Goal: Check status: Check status

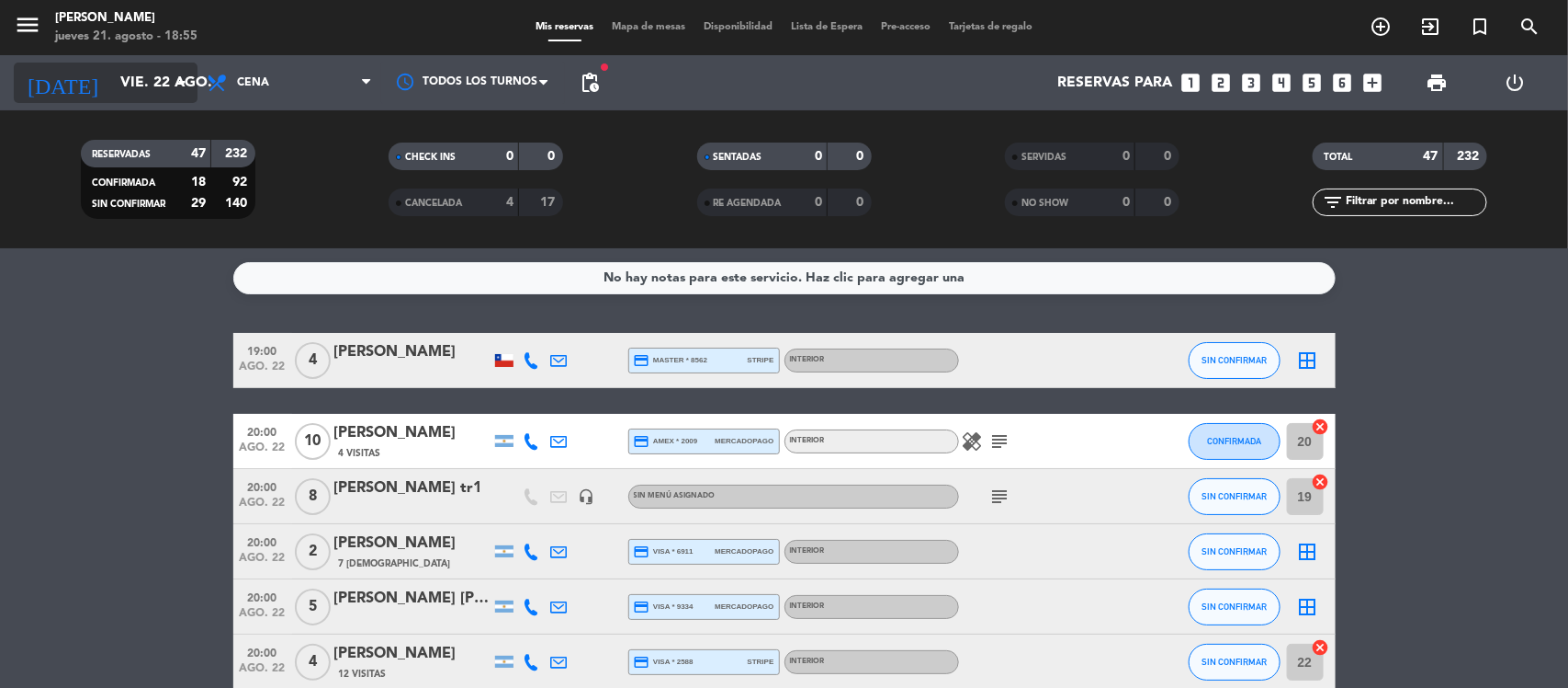
click at [142, 66] on input "vie. 22 ago." at bounding box center [208, 83] width 194 height 36
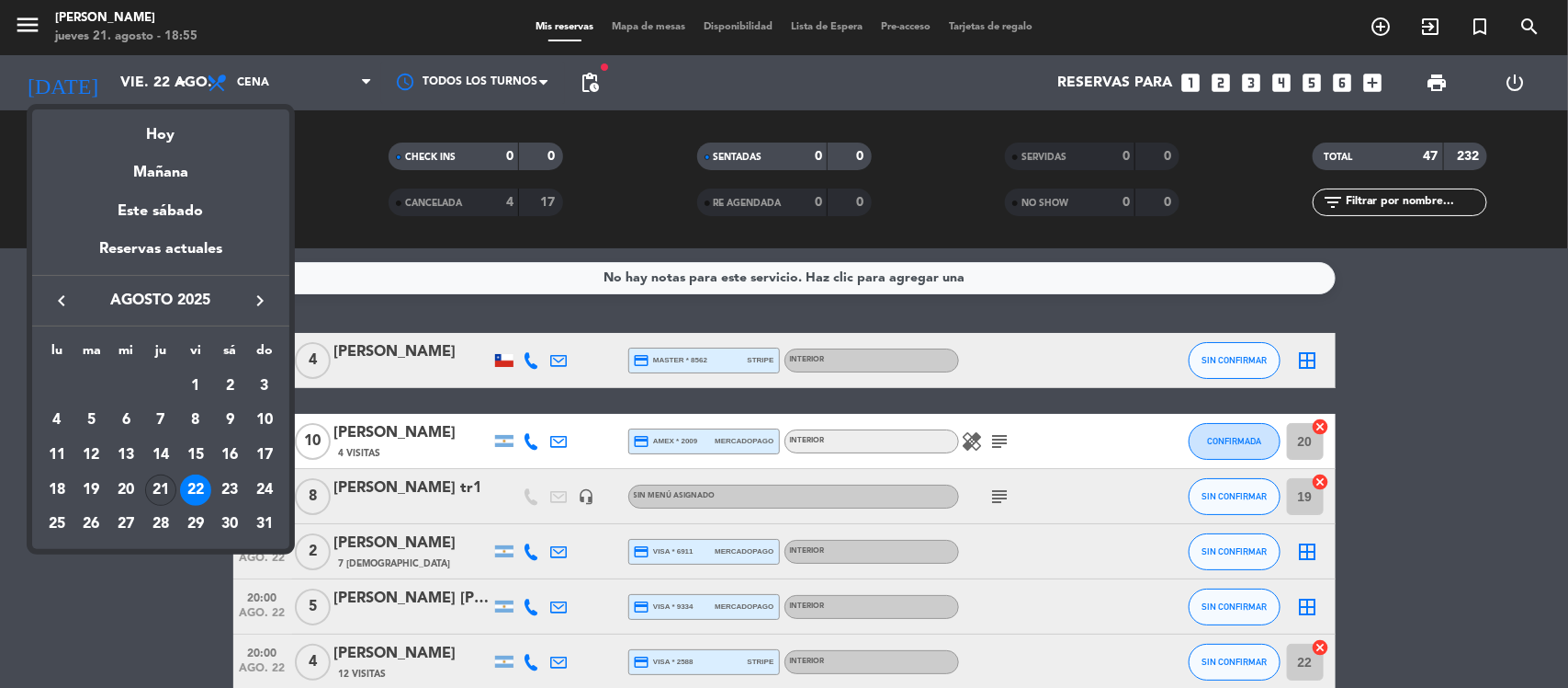
click at [166, 488] on div "21" at bounding box center [160, 490] width 31 height 31
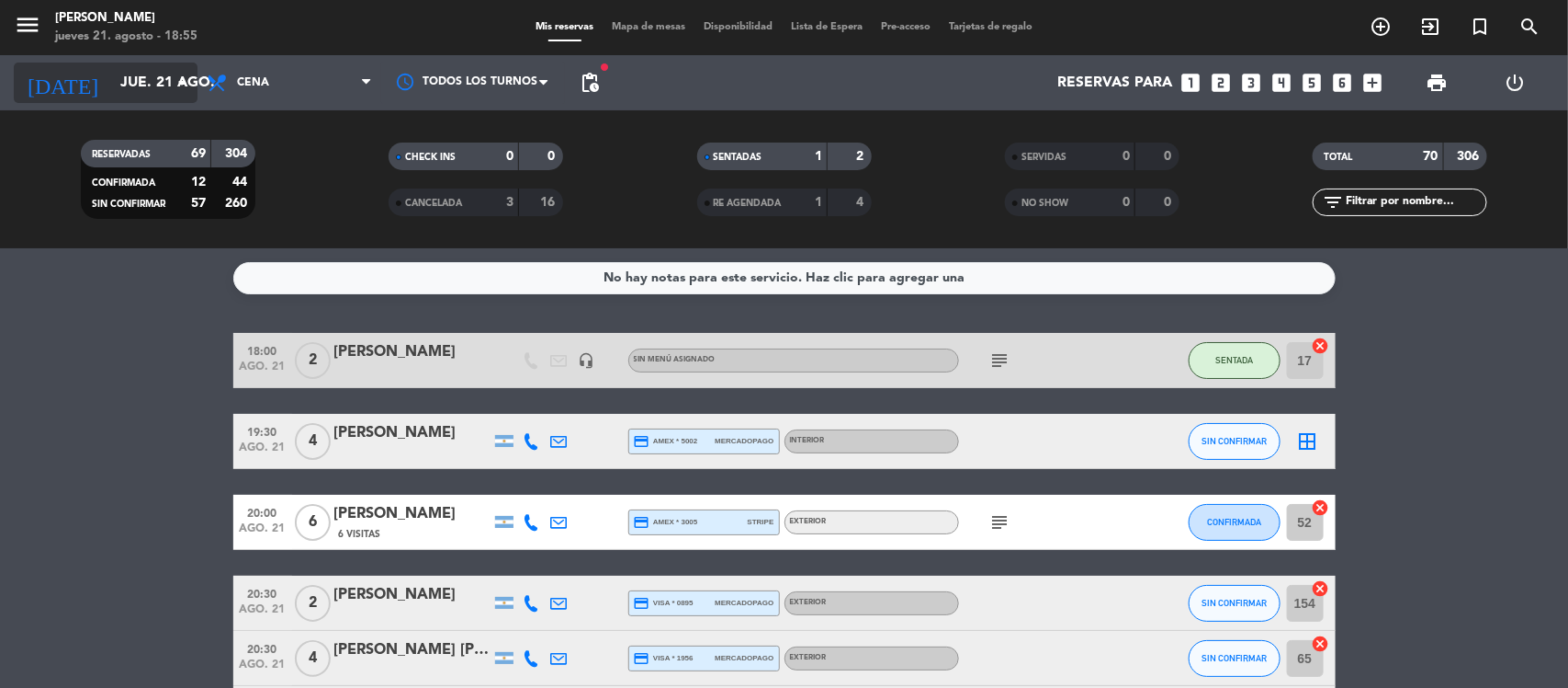
click at [111, 74] on input "jue. 21 ago." at bounding box center [208, 83] width 194 height 36
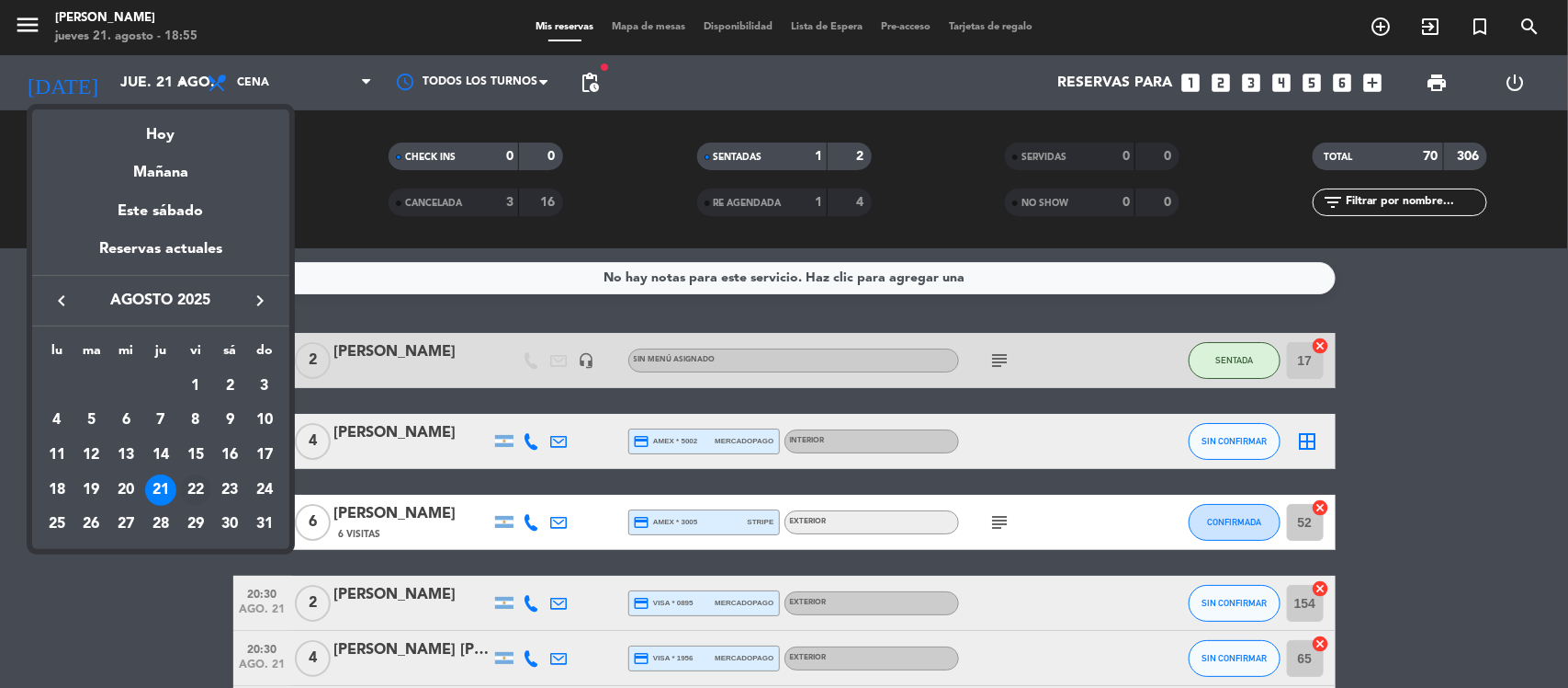
click at [189, 489] on div "22" at bounding box center [195, 490] width 31 height 31
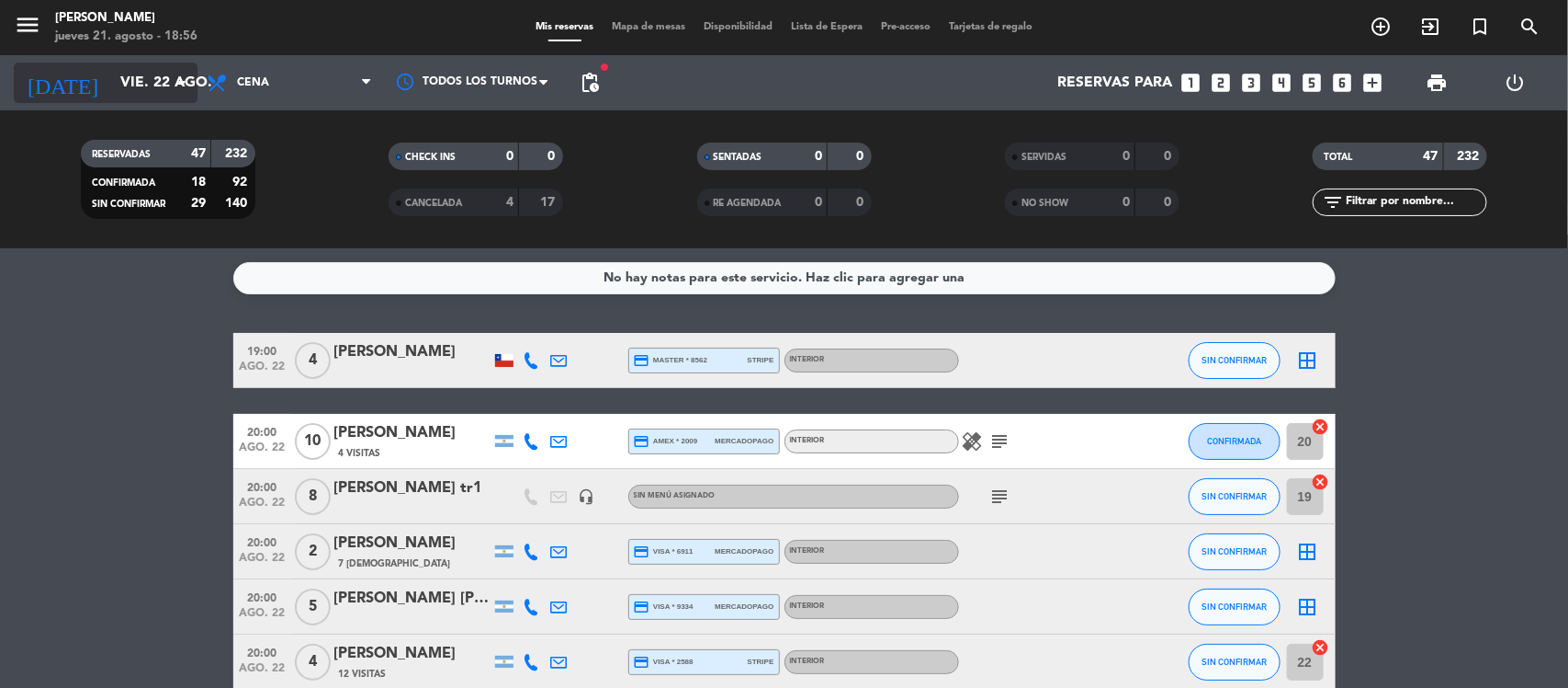
click at [111, 75] on input "vie. 22 ago." at bounding box center [208, 83] width 194 height 36
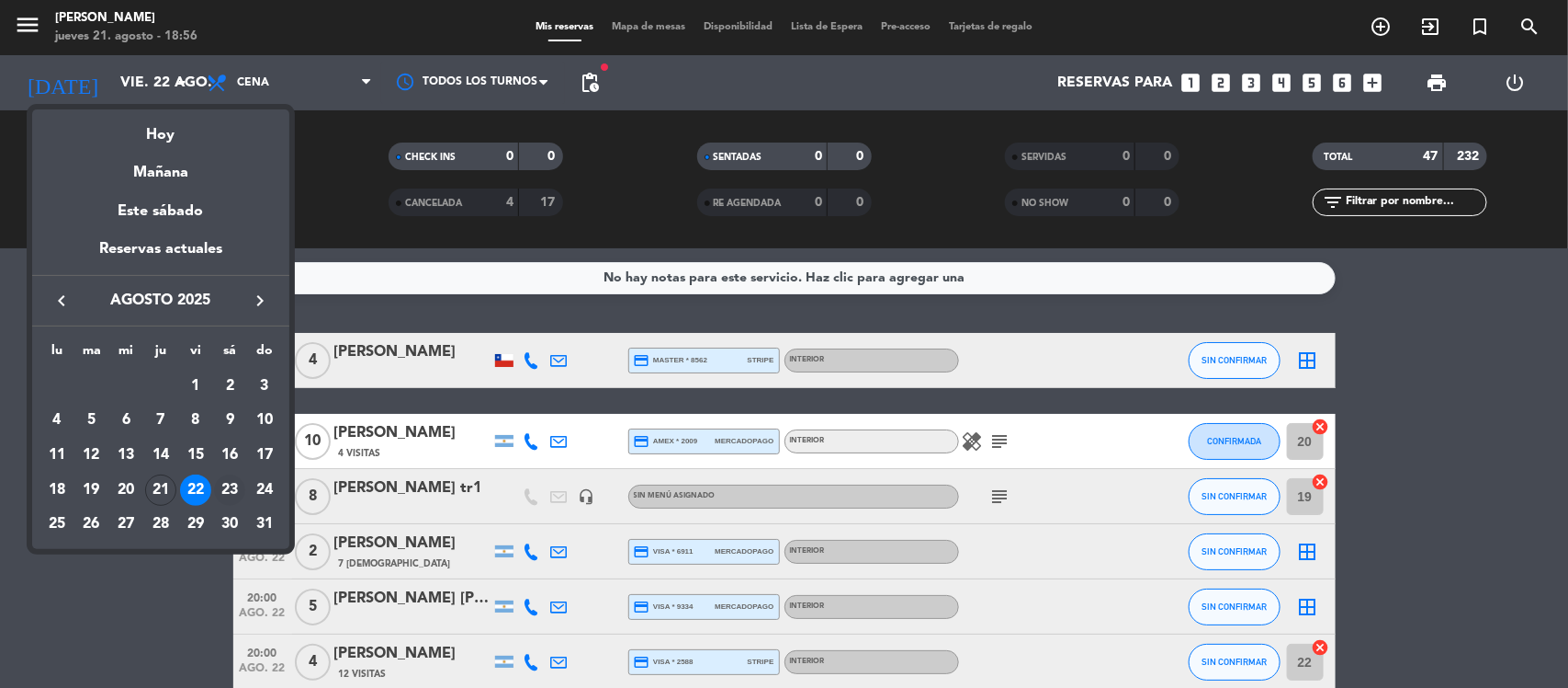
click at [229, 480] on div "23" at bounding box center [229, 490] width 31 height 31
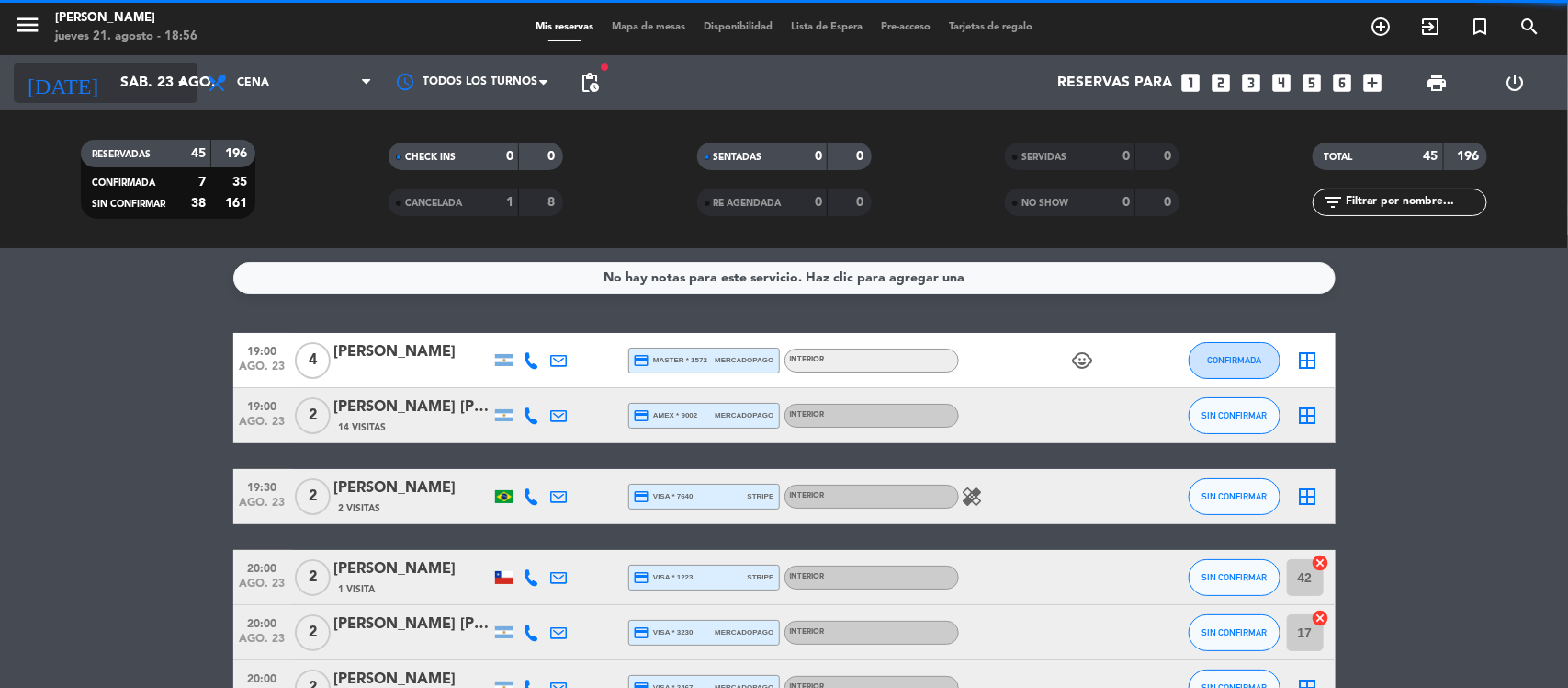
click at [111, 80] on input "sáb. 23 ago." at bounding box center [208, 83] width 194 height 36
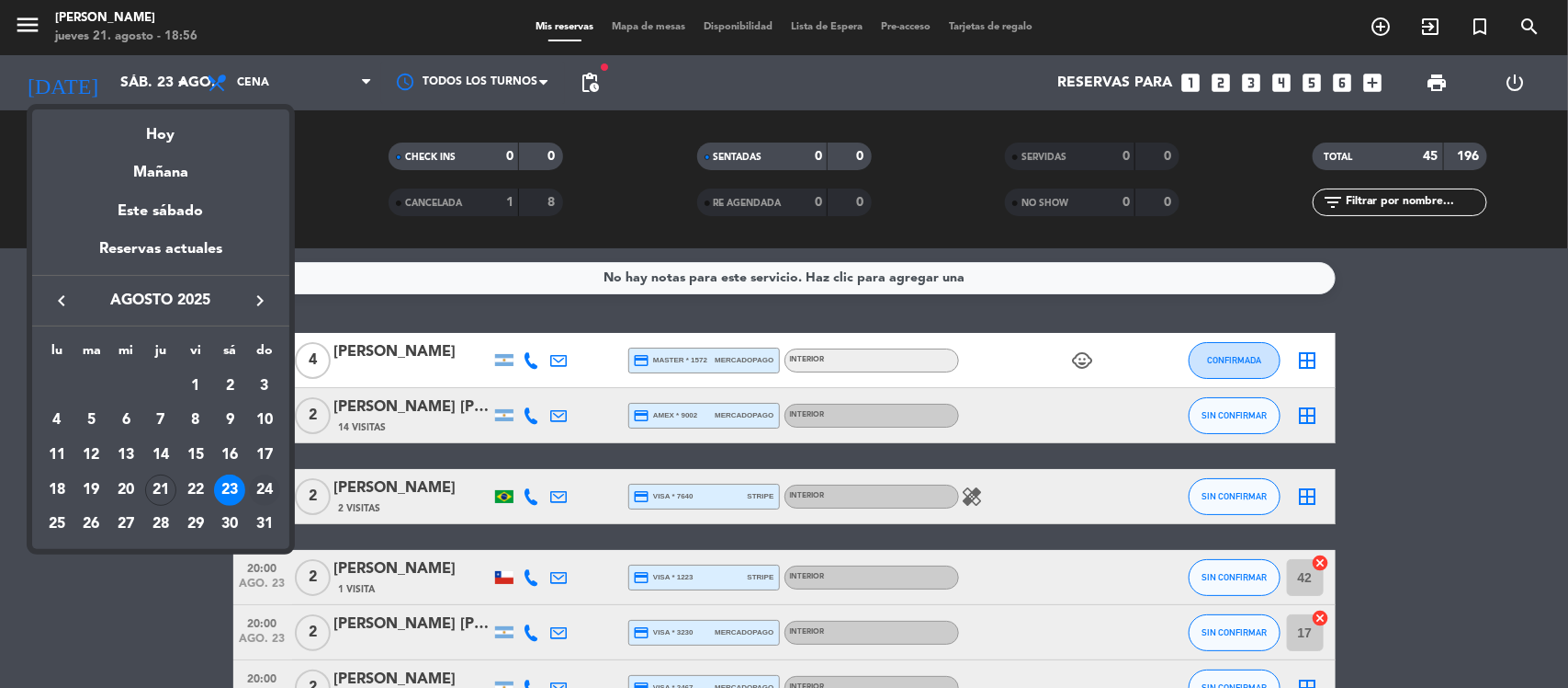
click at [257, 478] on div "24" at bounding box center [264, 490] width 31 height 31
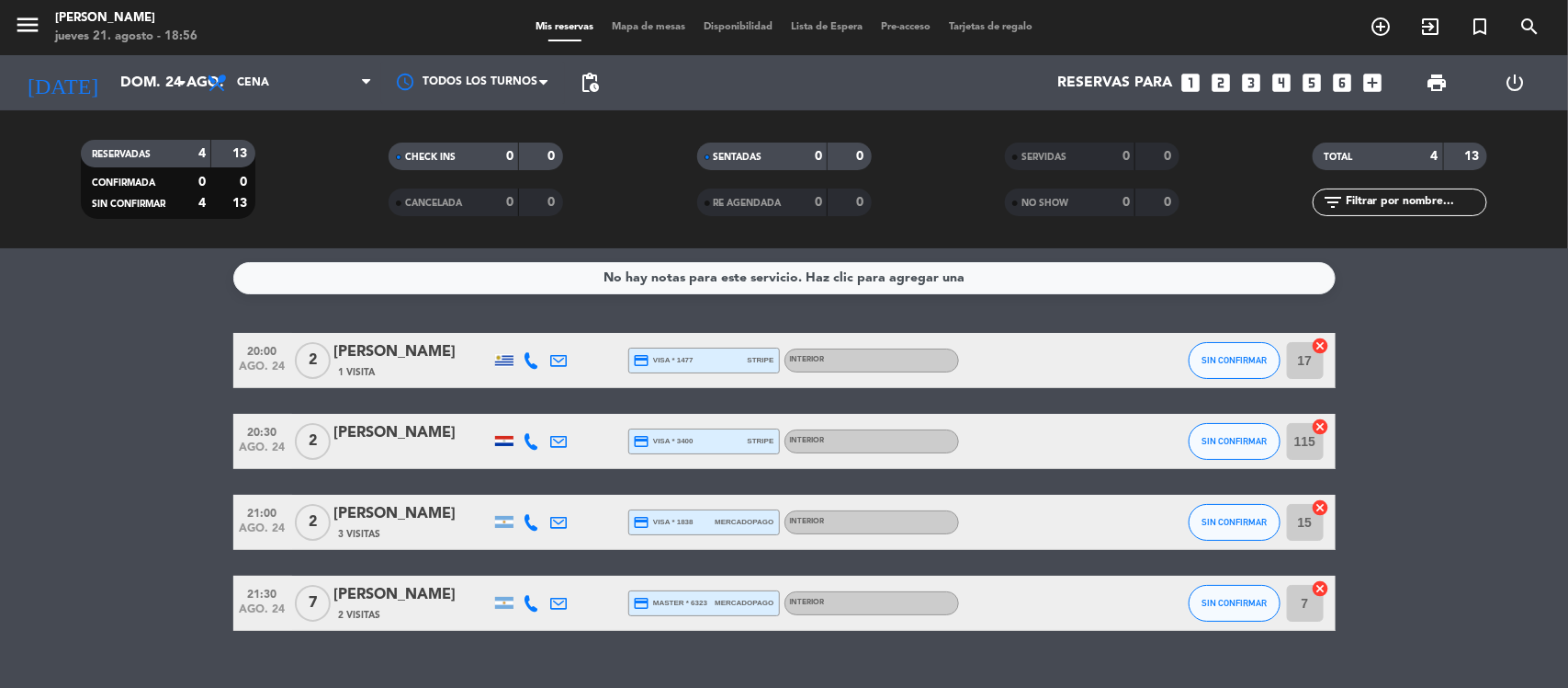
click at [255, 79] on span "Cena" at bounding box center [253, 83] width 32 height 13
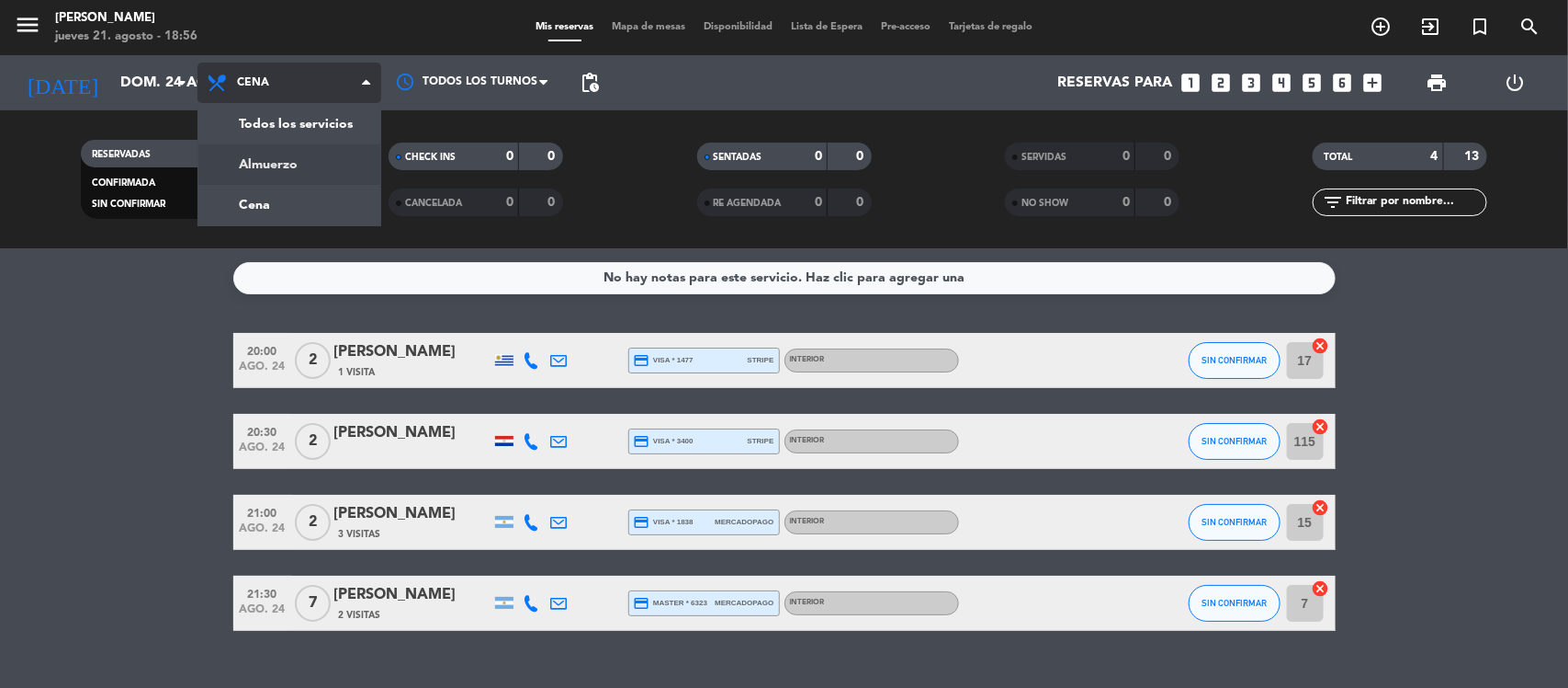
click at [269, 168] on div "menu [PERSON_NAME] jueves 21. agosto - 18:56 Mis reservas Mapa de mesas Disponi…" at bounding box center [784, 124] width 1568 height 248
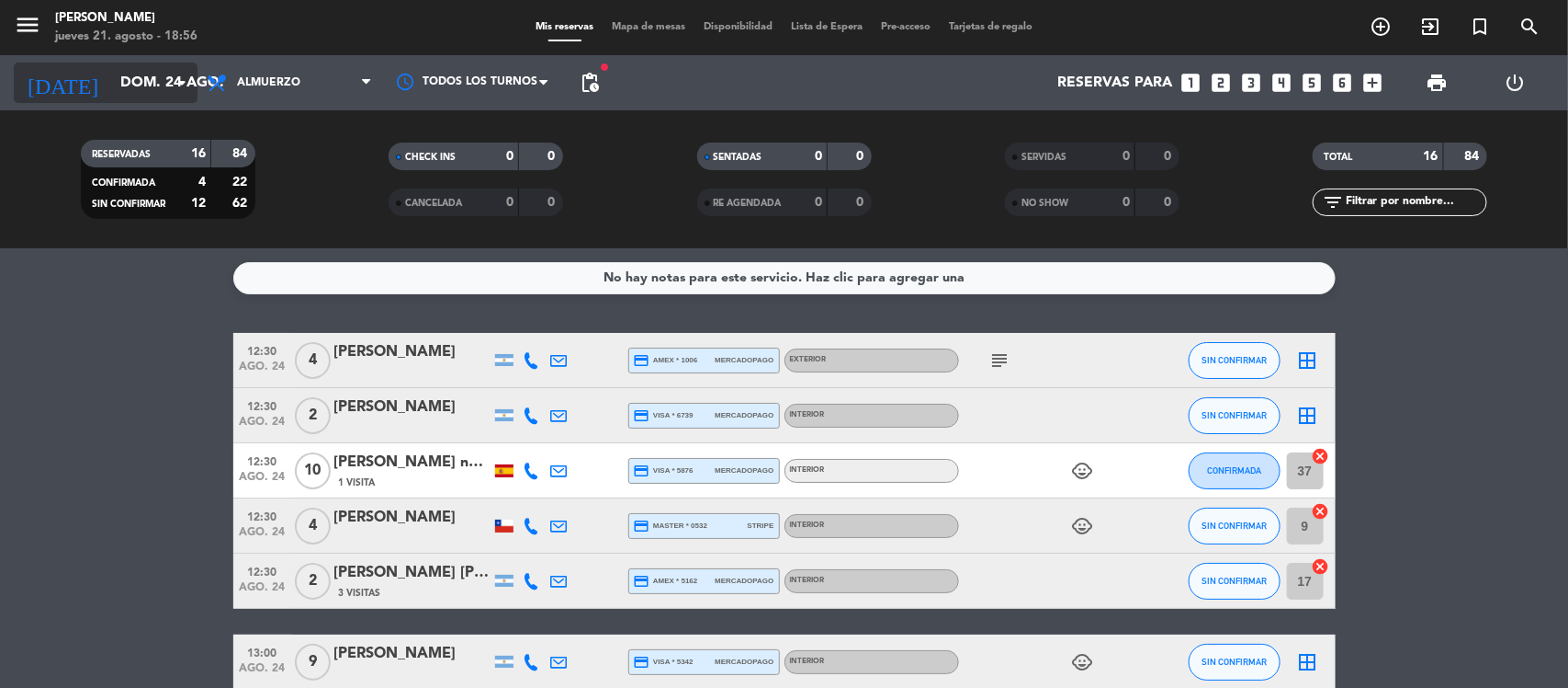
click at [140, 79] on input "dom. 24 ago." at bounding box center [208, 83] width 194 height 36
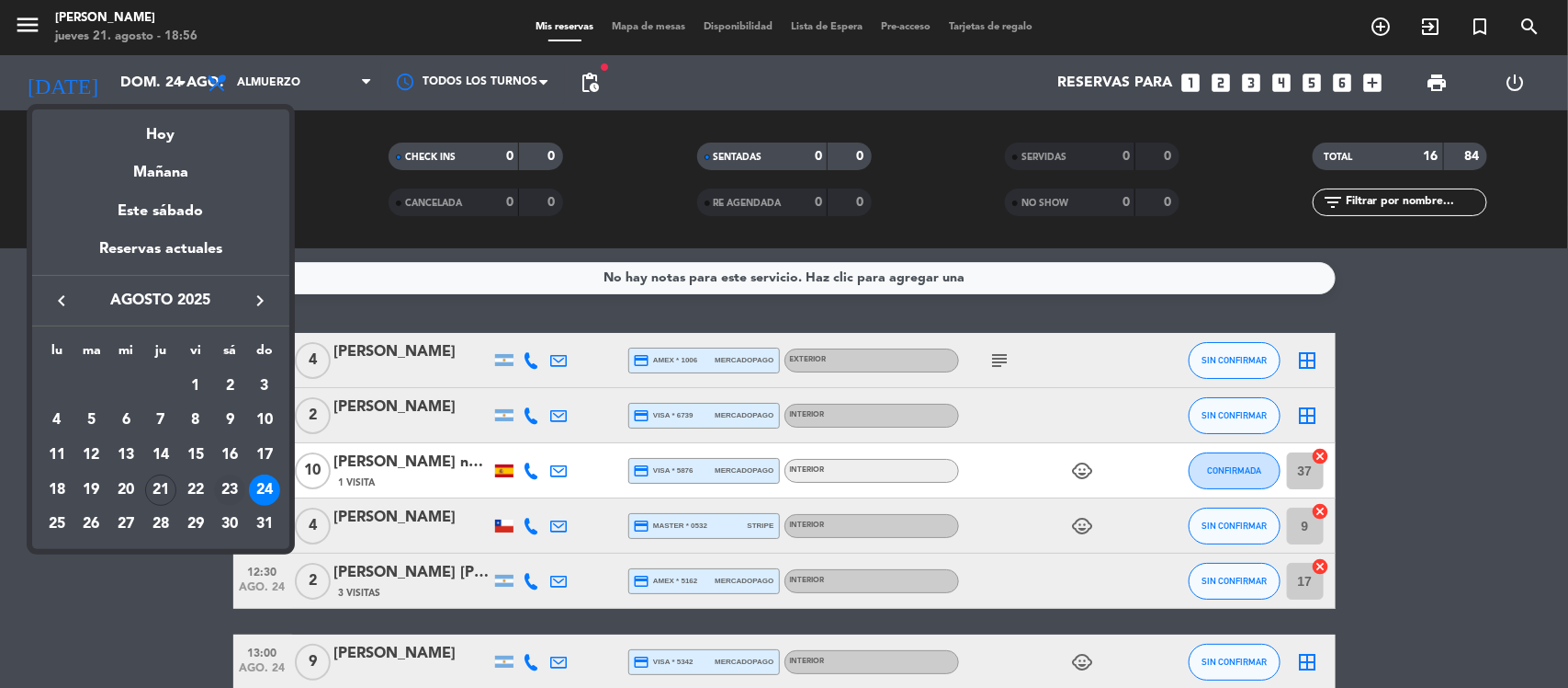
click at [226, 491] on div "23" at bounding box center [229, 490] width 31 height 31
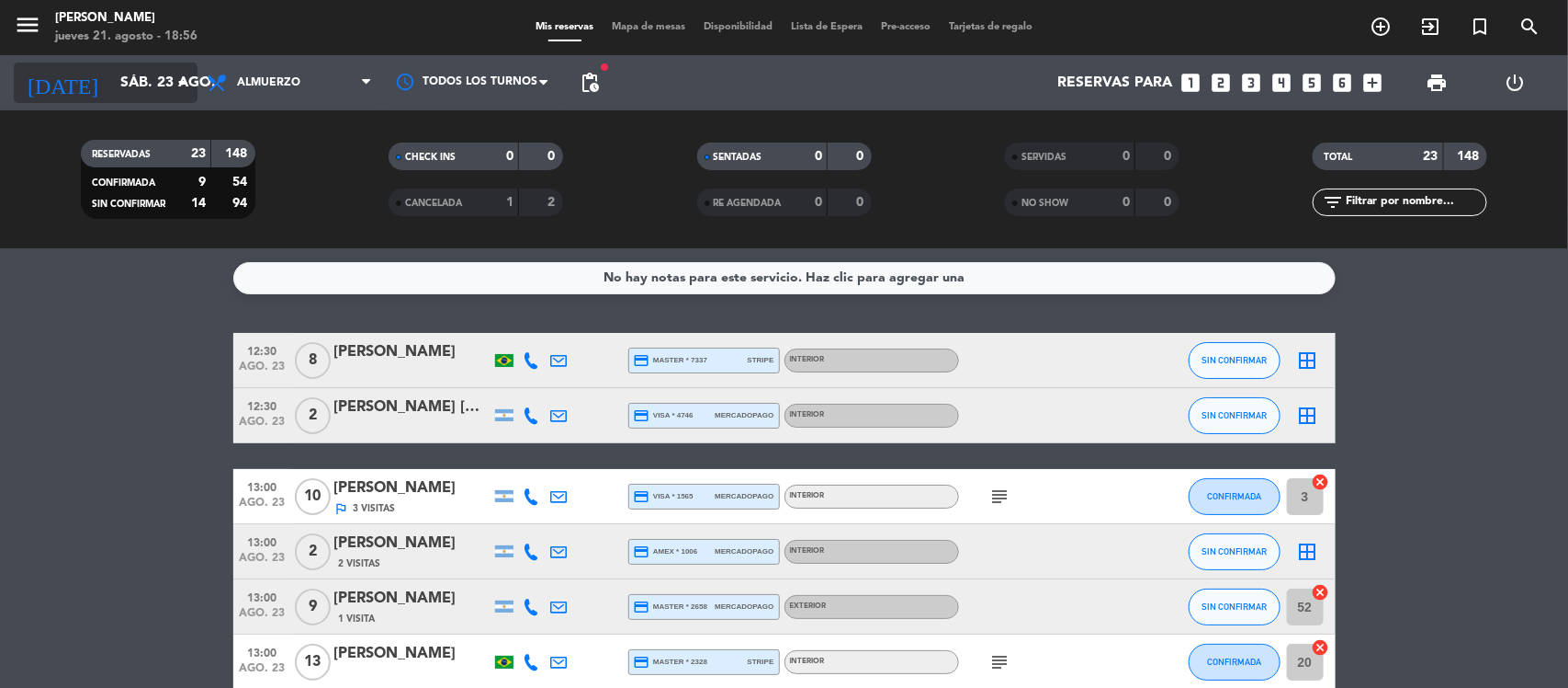
click at [123, 87] on input "sáb. 23 ago." at bounding box center [208, 83] width 194 height 36
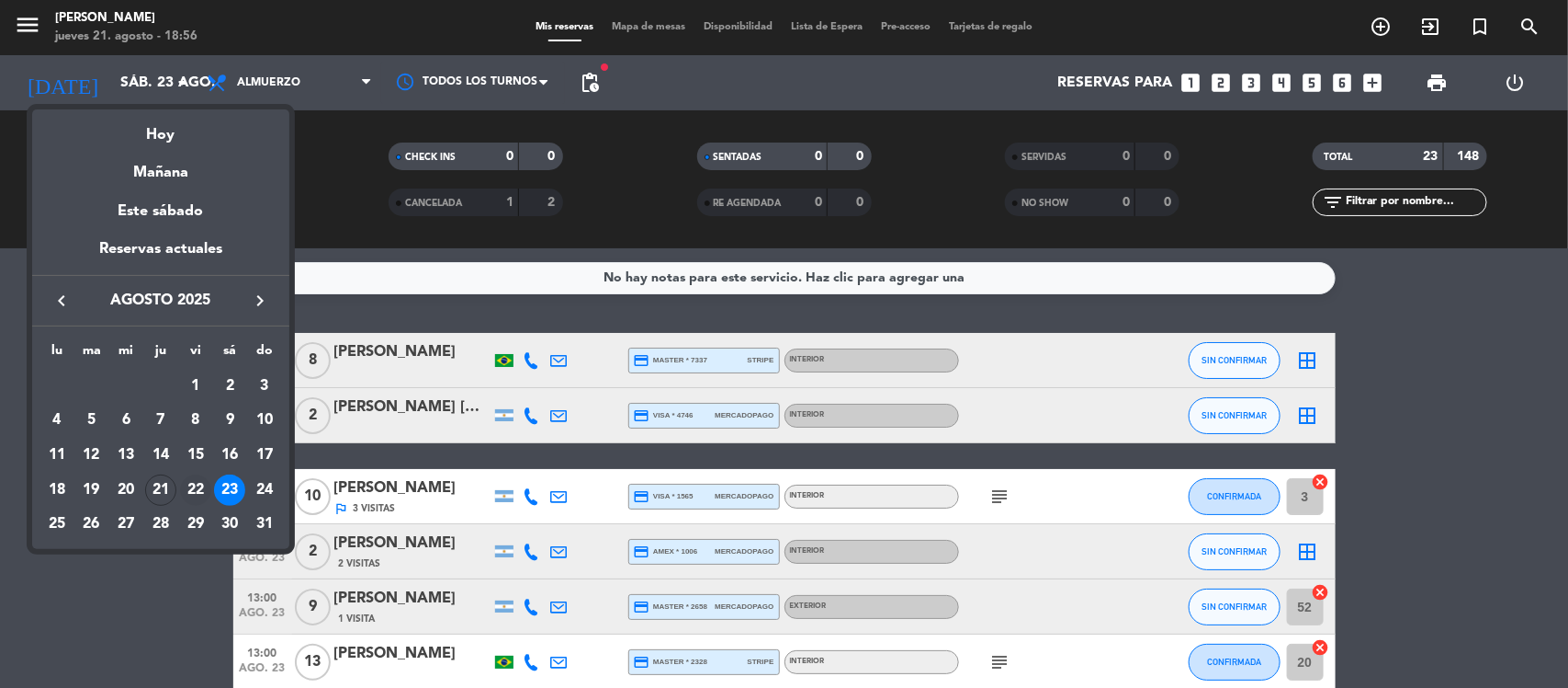
click at [190, 496] on div "22" at bounding box center [195, 490] width 31 height 31
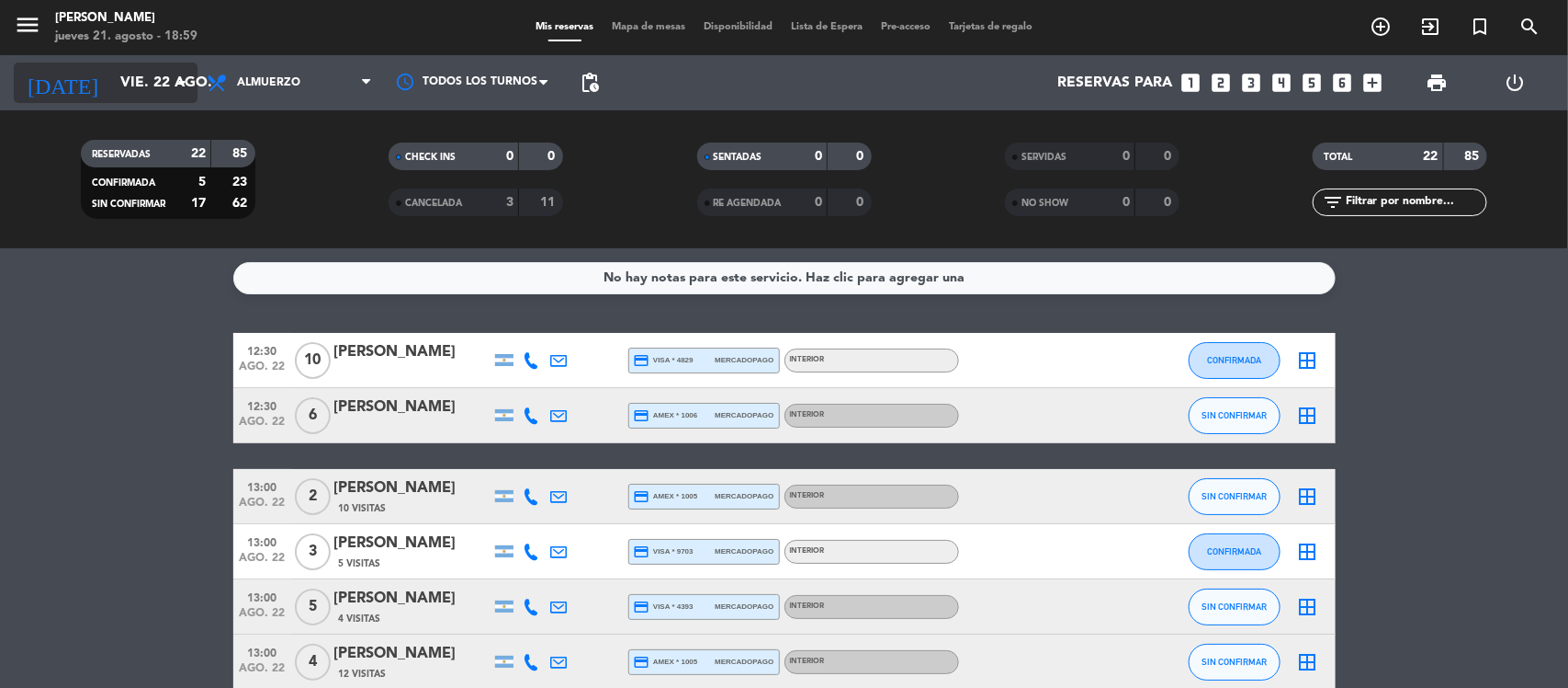
click at [111, 74] on input "vie. 22 ago." at bounding box center [208, 83] width 194 height 36
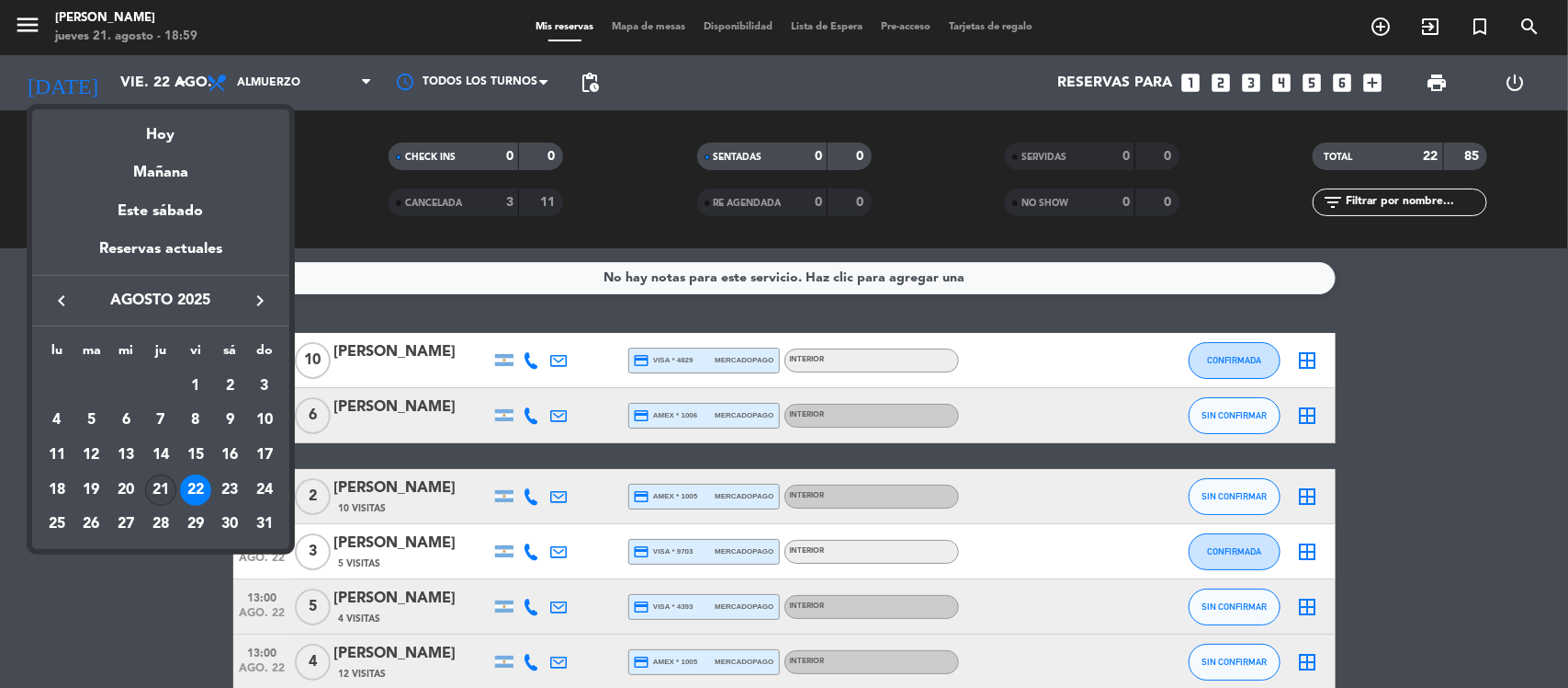
click at [159, 489] on div "21" at bounding box center [160, 490] width 31 height 31
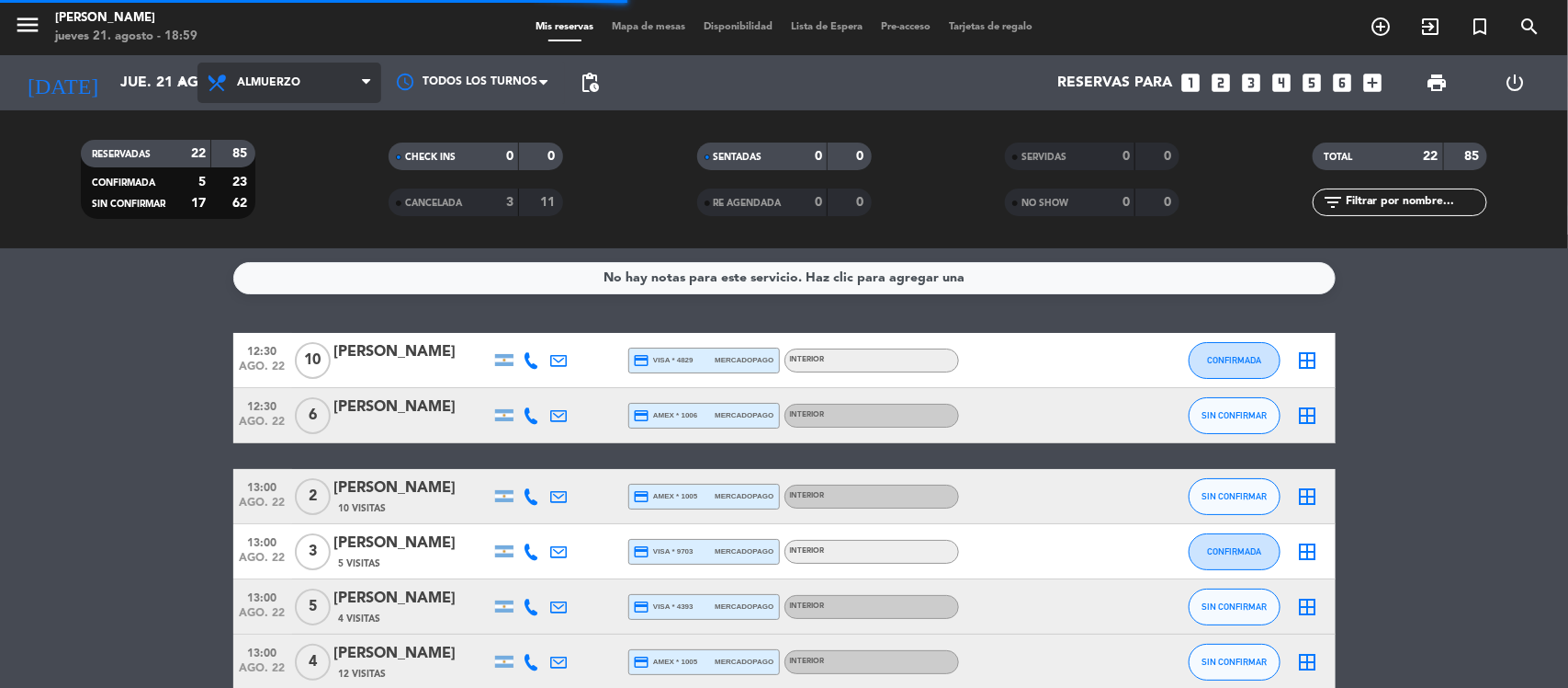
click at [263, 82] on span "Almuerzo" at bounding box center [269, 83] width 64 height 13
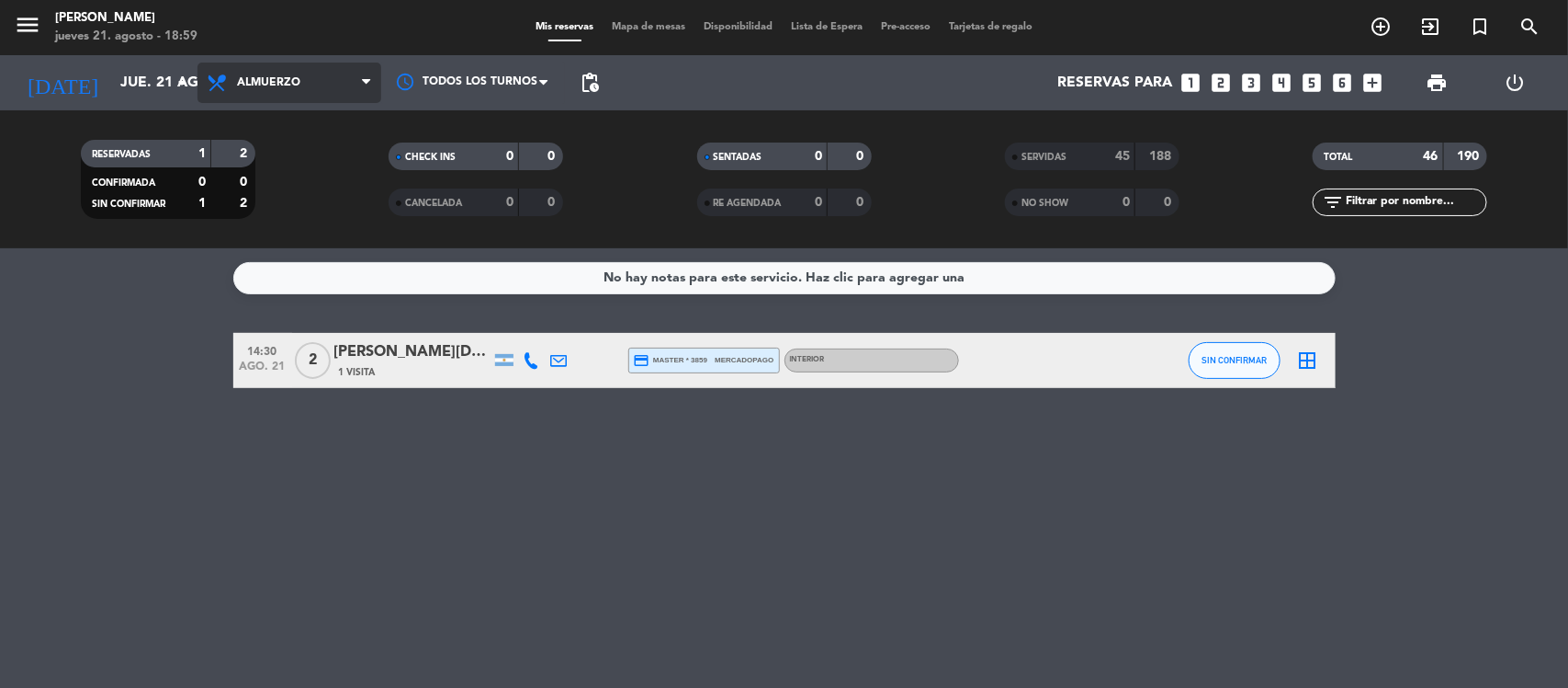
click at [269, 81] on span "Almuerzo" at bounding box center [269, 83] width 64 height 13
click at [267, 207] on div "menu [PERSON_NAME] jueves 21. agosto - 18:59 Mis reservas Mapa de mesas Disponi…" at bounding box center [784, 124] width 1568 height 248
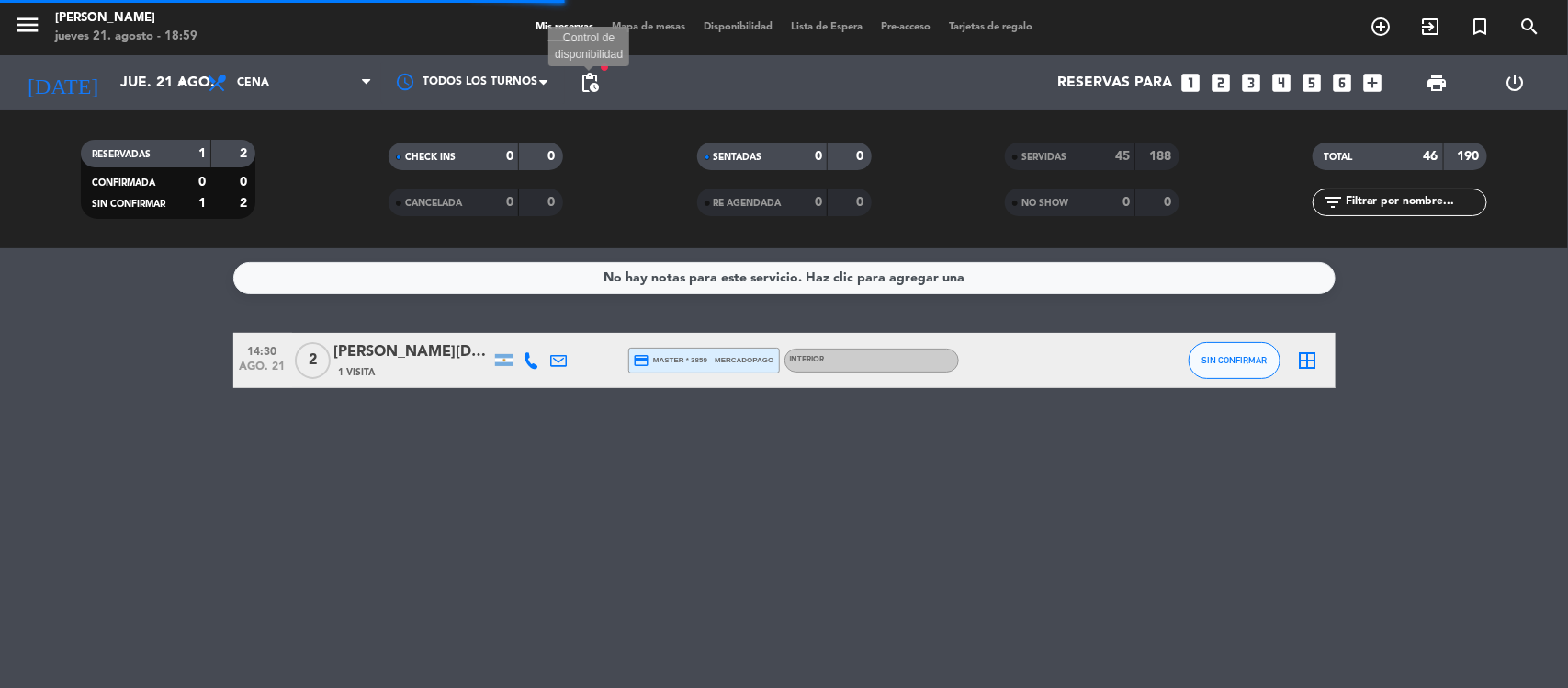
click at [597, 90] on span "pending_actions" at bounding box center [590, 83] width 22 height 22
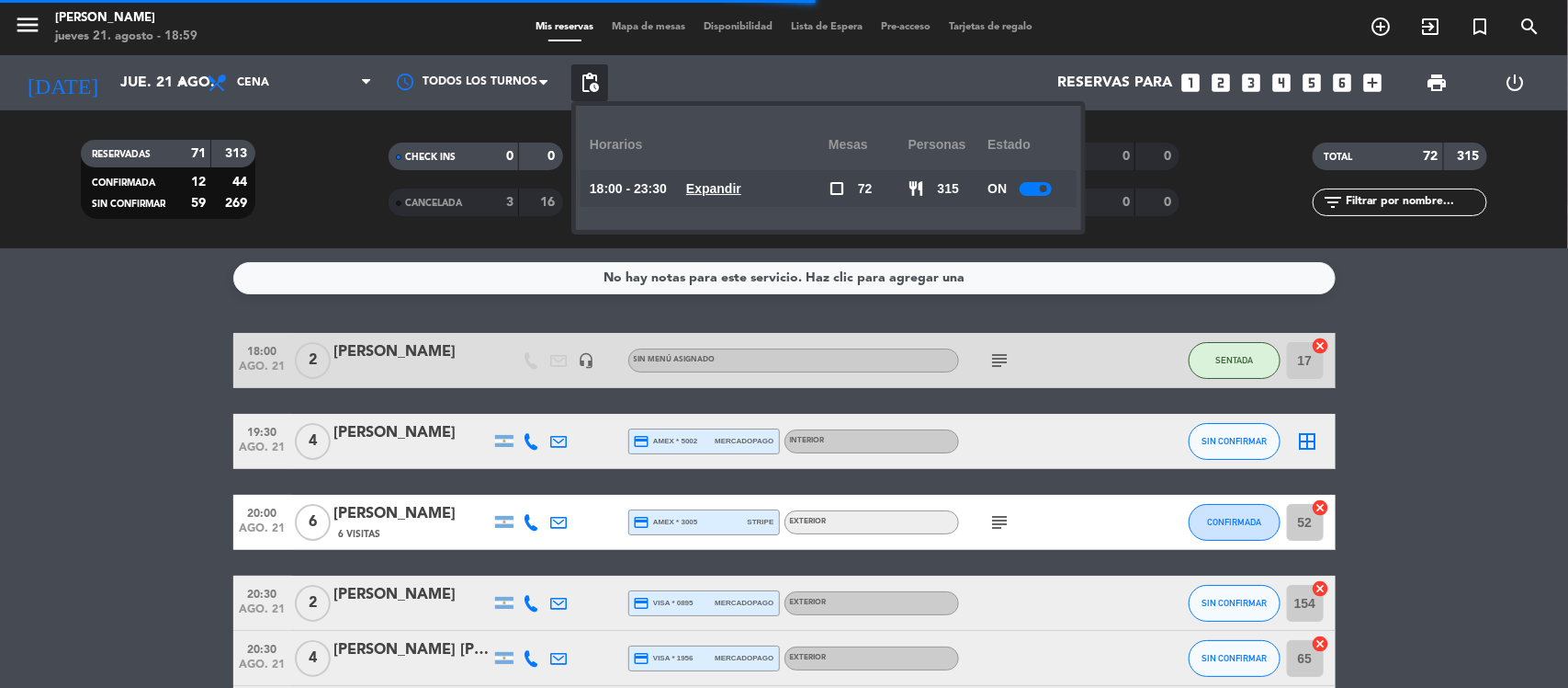
click at [735, 196] on span "Expandir" at bounding box center [714, 189] width 55 height 22
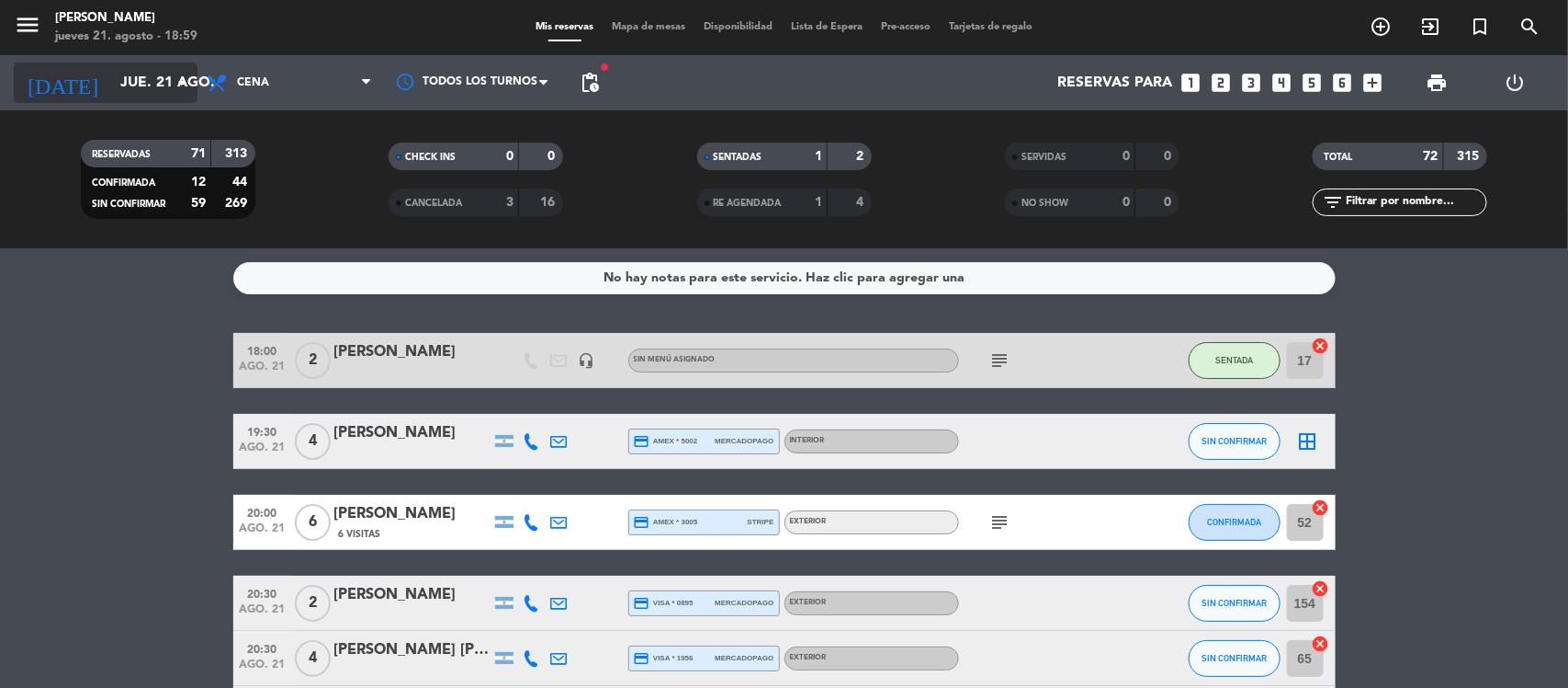
click at [124, 71] on input "jue. 21 ago." at bounding box center [208, 83] width 194 height 36
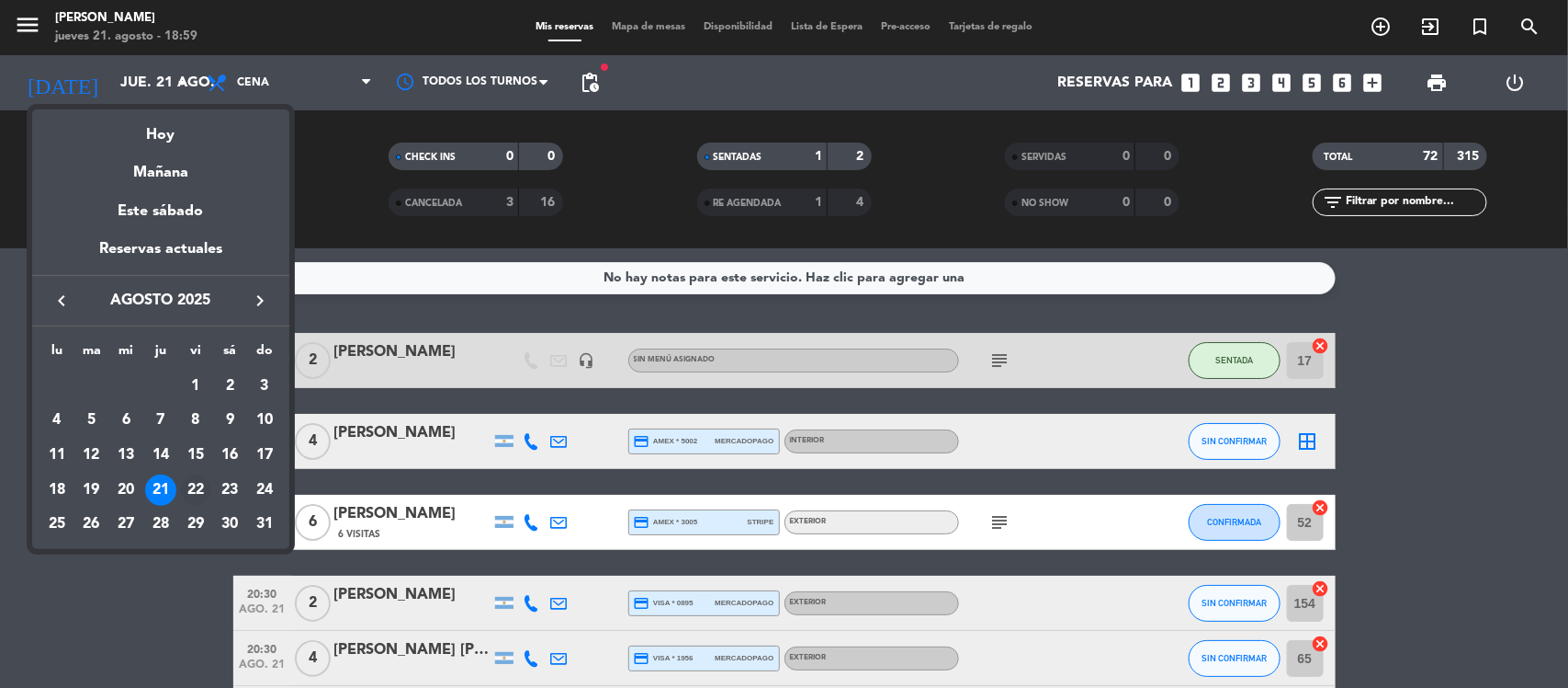
click at [190, 489] on div "22" at bounding box center [195, 490] width 31 height 31
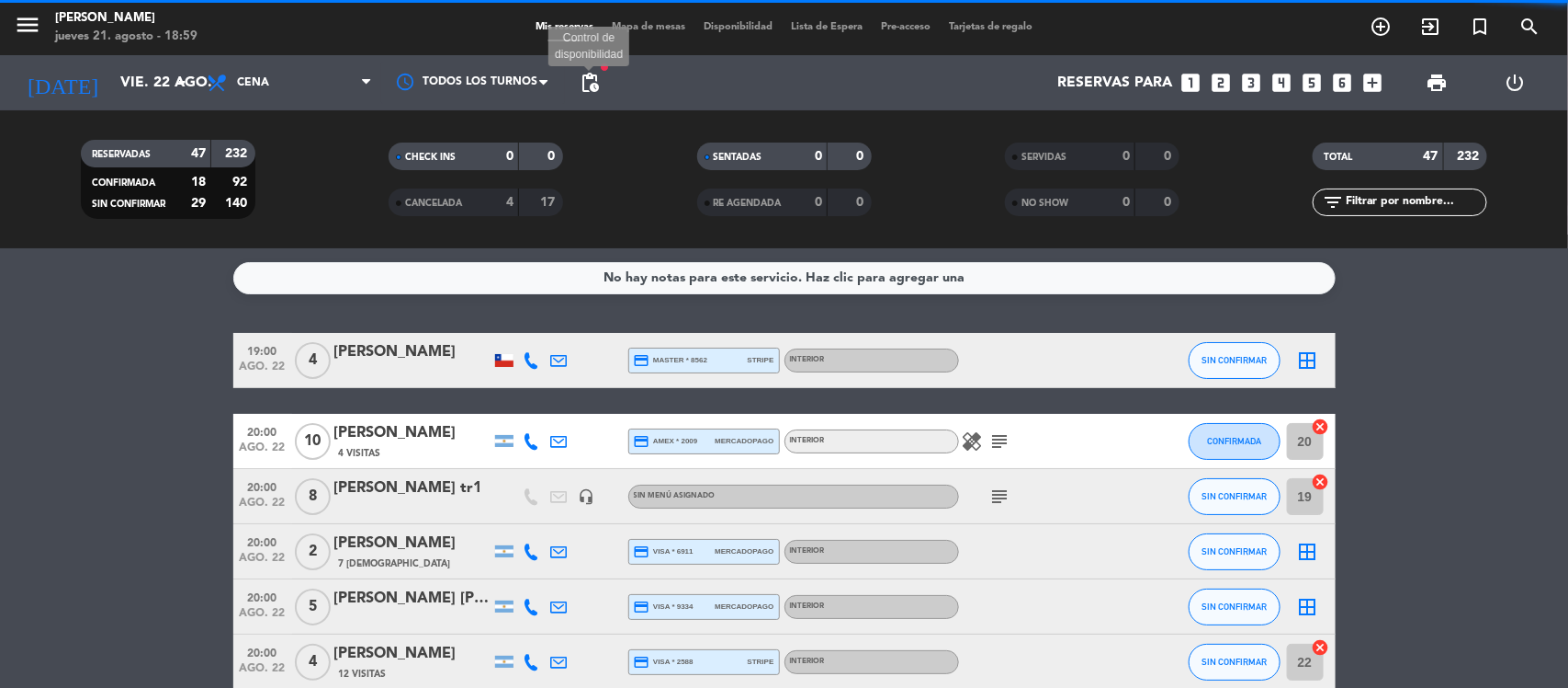
click at [589, 81] on span "pending_actions" at bounding box center [590, 83] width 22 height 22
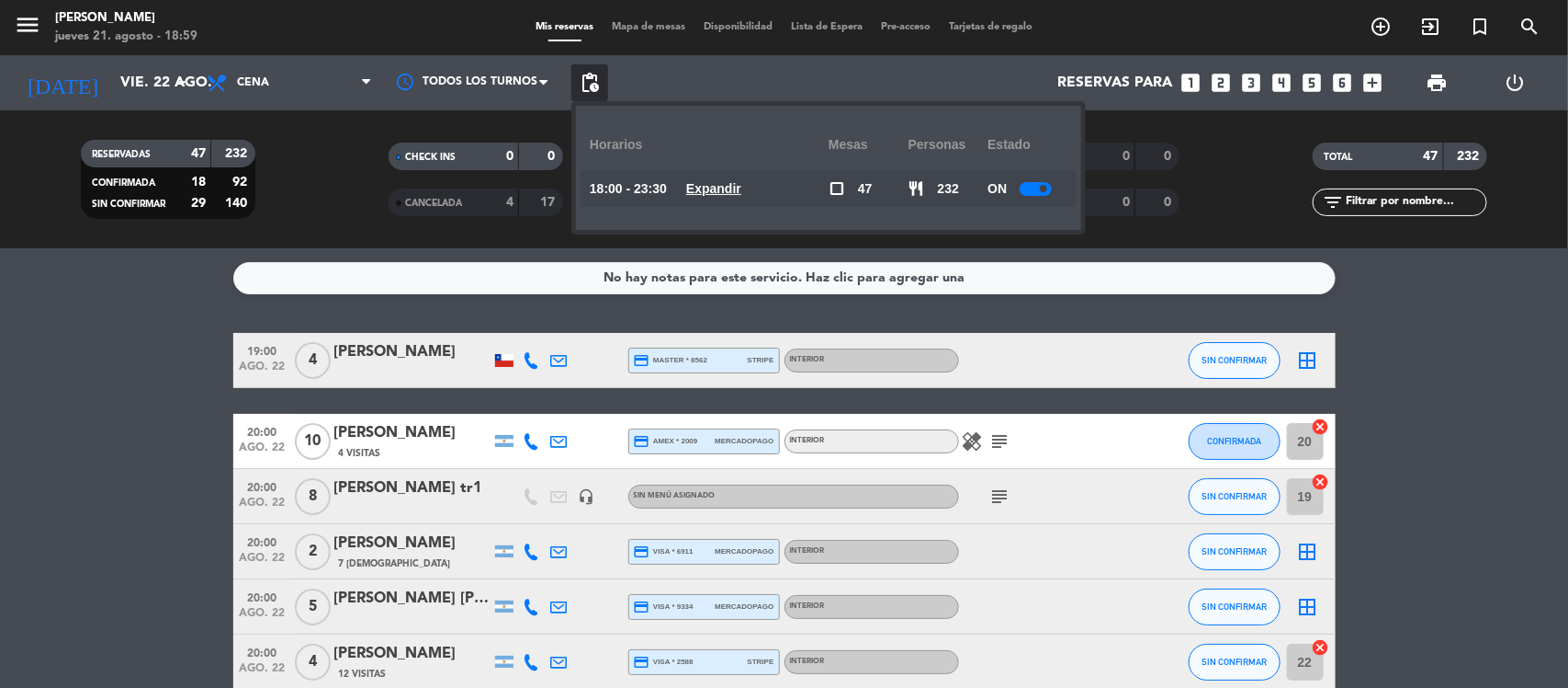
click at [713, 193] on u "Expandir" at bounding box center [714, 188] width 55 height 15
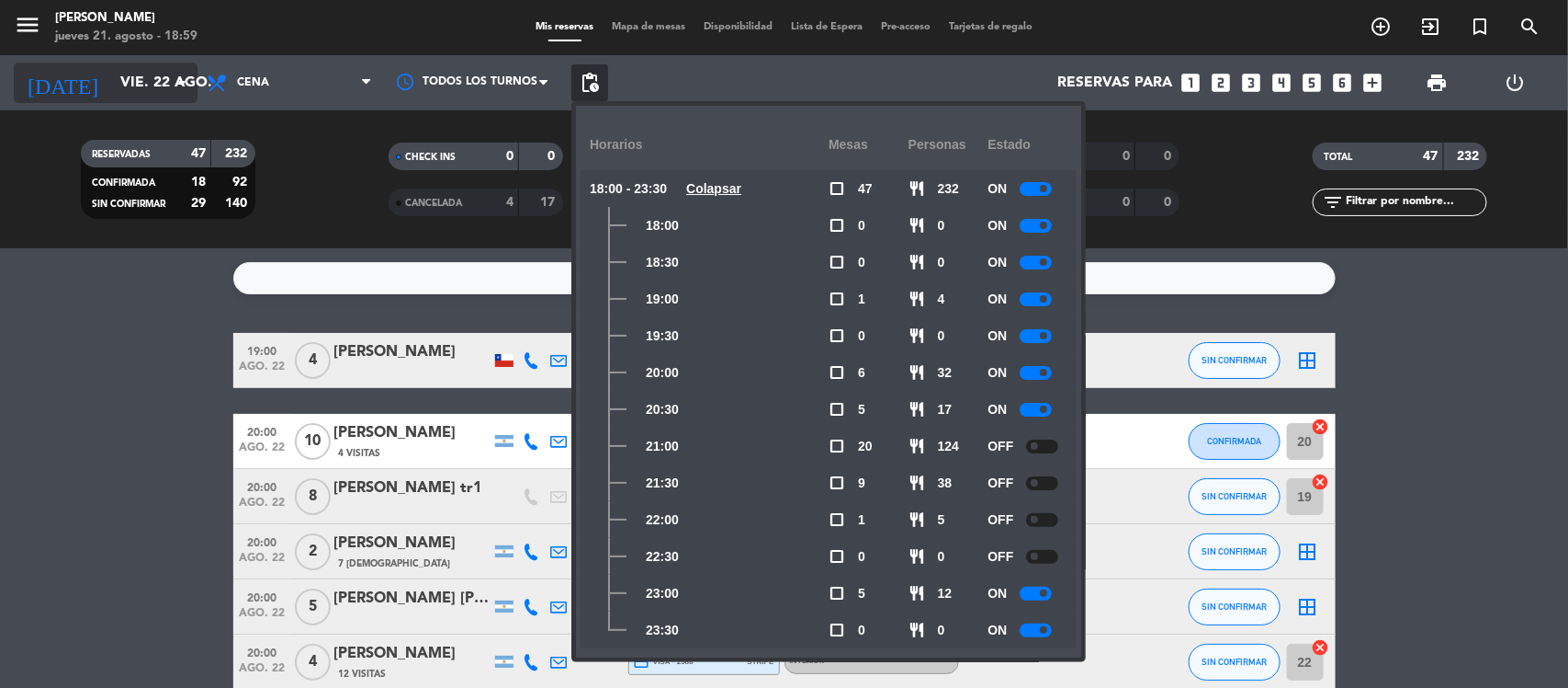
click at [111, 81] on input "vie. 22 ago." at bounding box center [208, 83] width 194 height 36
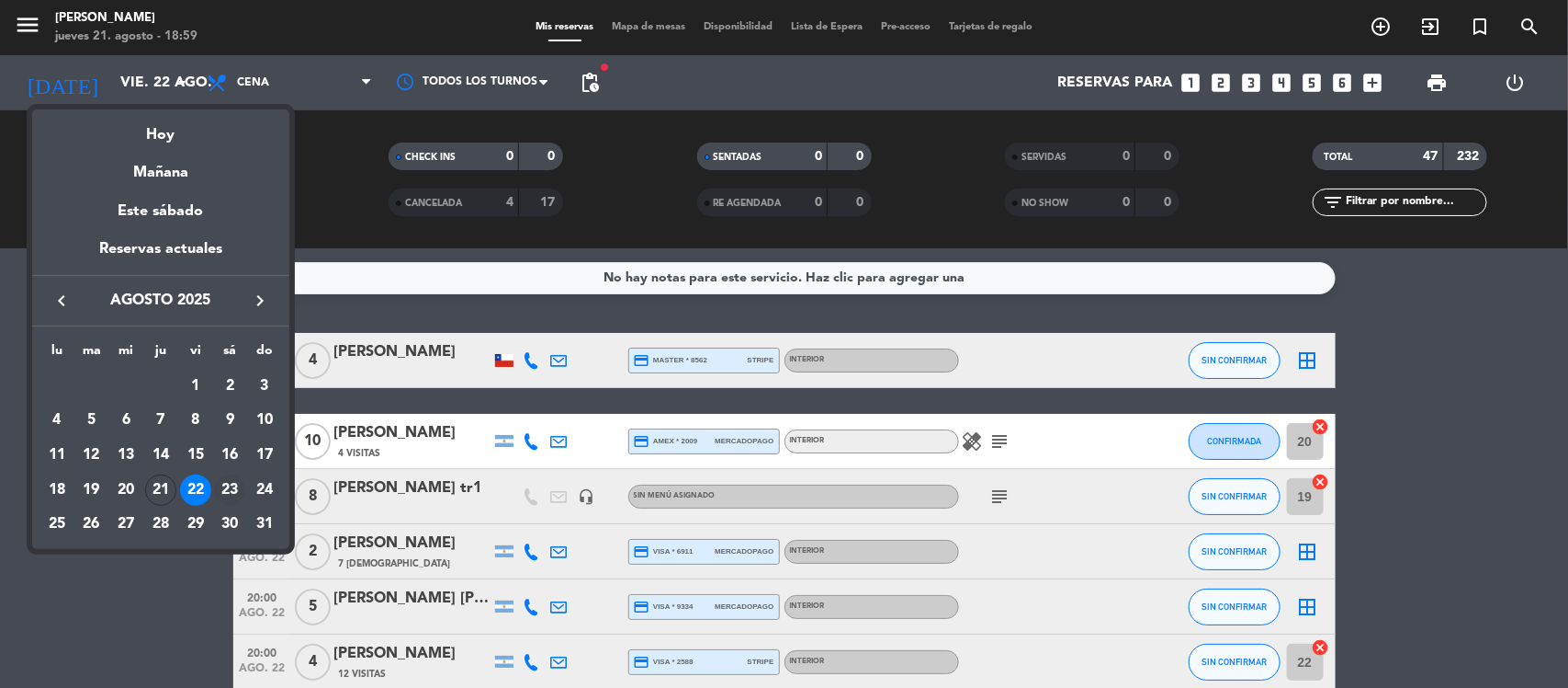
click at [228, 484] on div "23" at bounding box center [229, 490] width 31 height 31
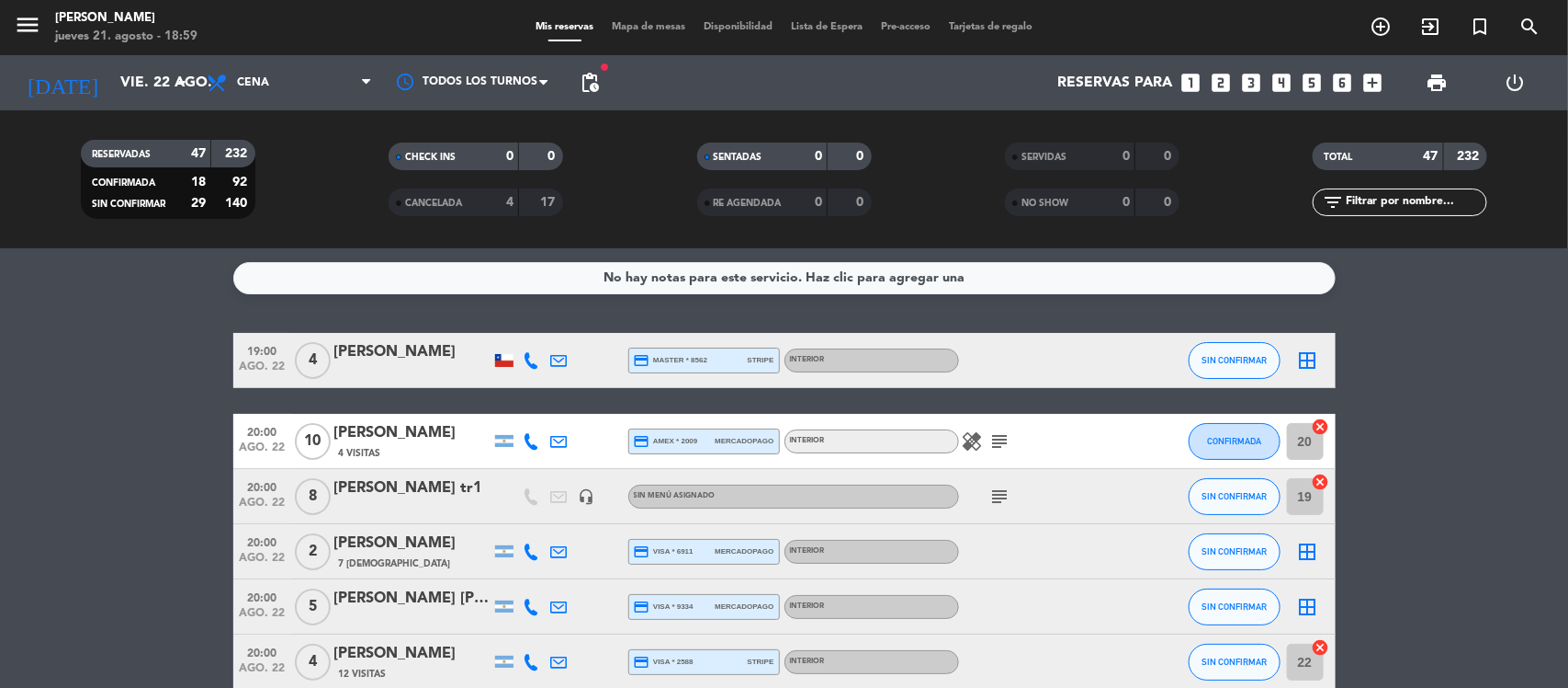
type input "sáb. 23 ago."
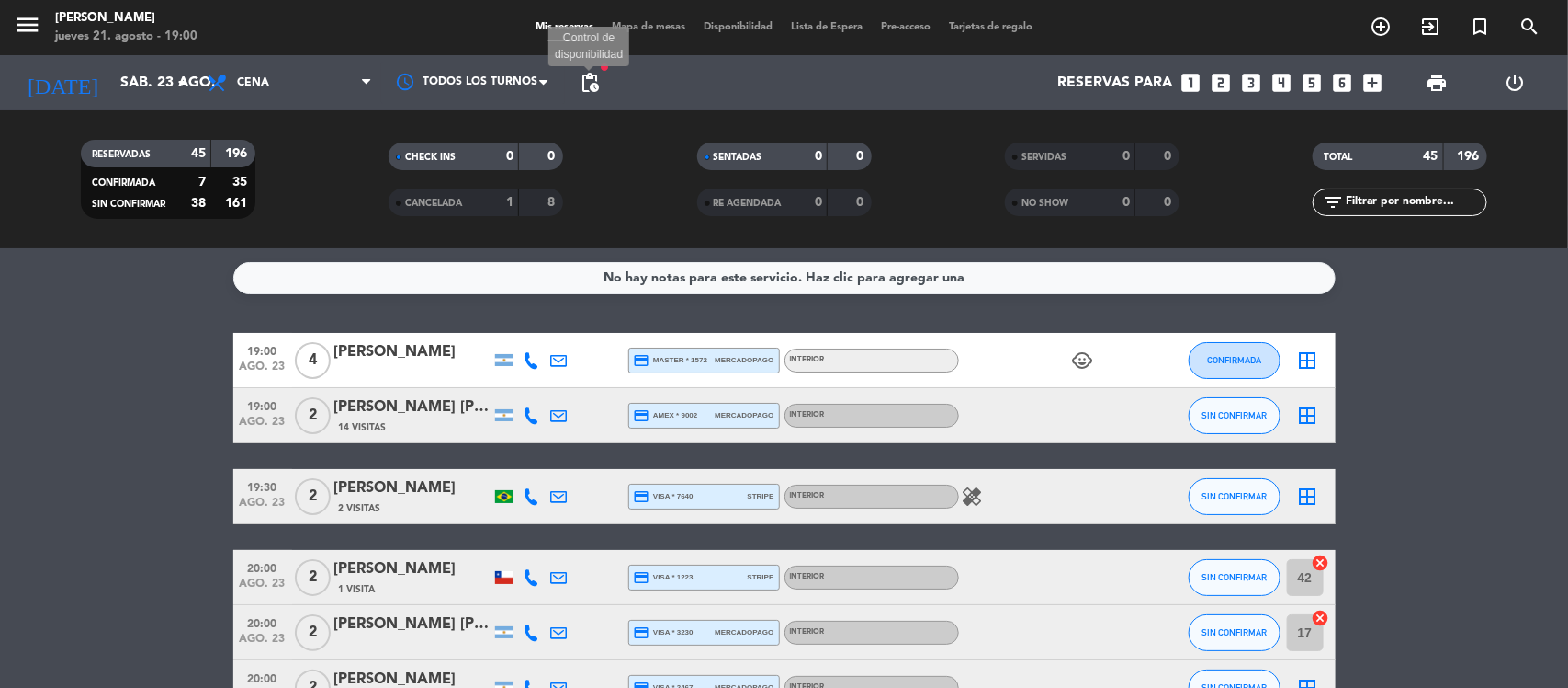
click at [586, 83] on span "pending_actions" at bounding box center [590, 83] width 22 height 22
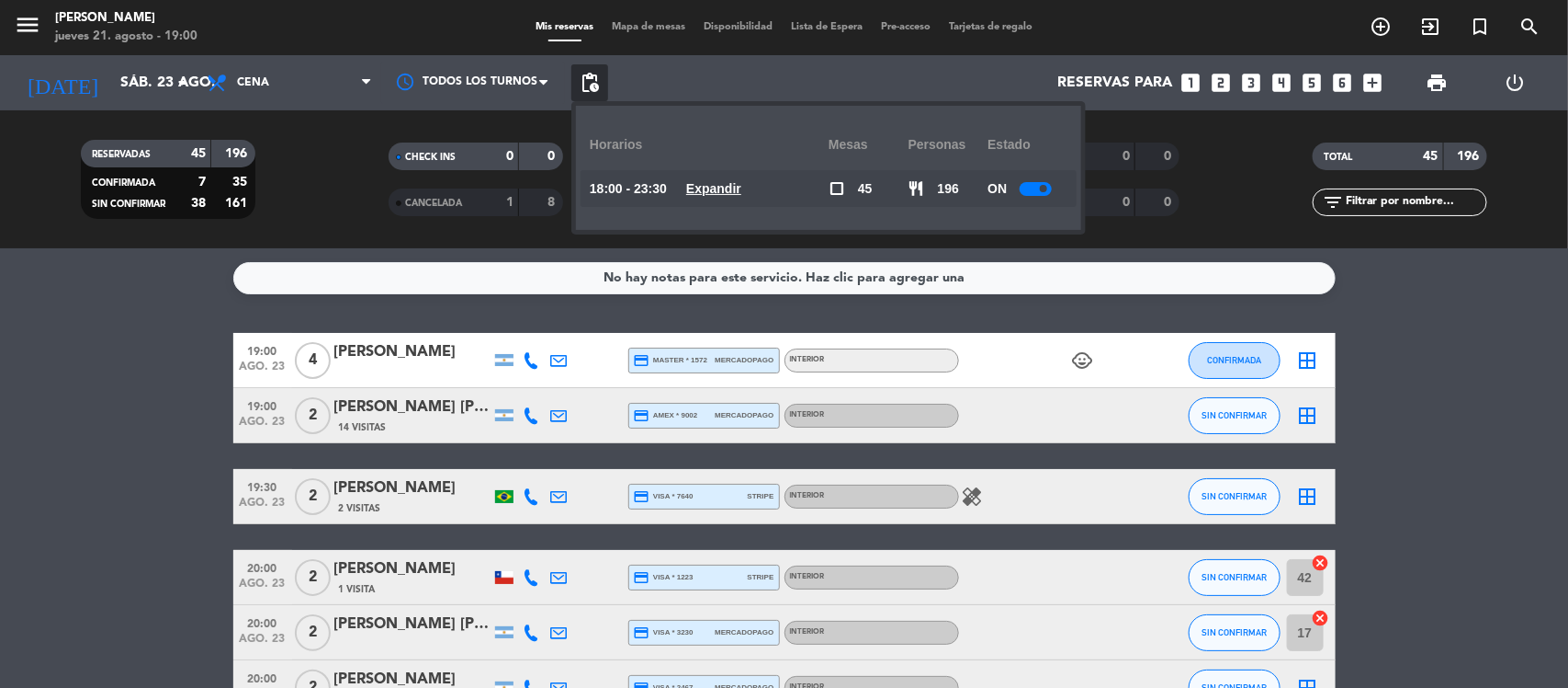
click at [731, 191] on u "Expandir" at bounding box center [714, 188] width 55 height 15
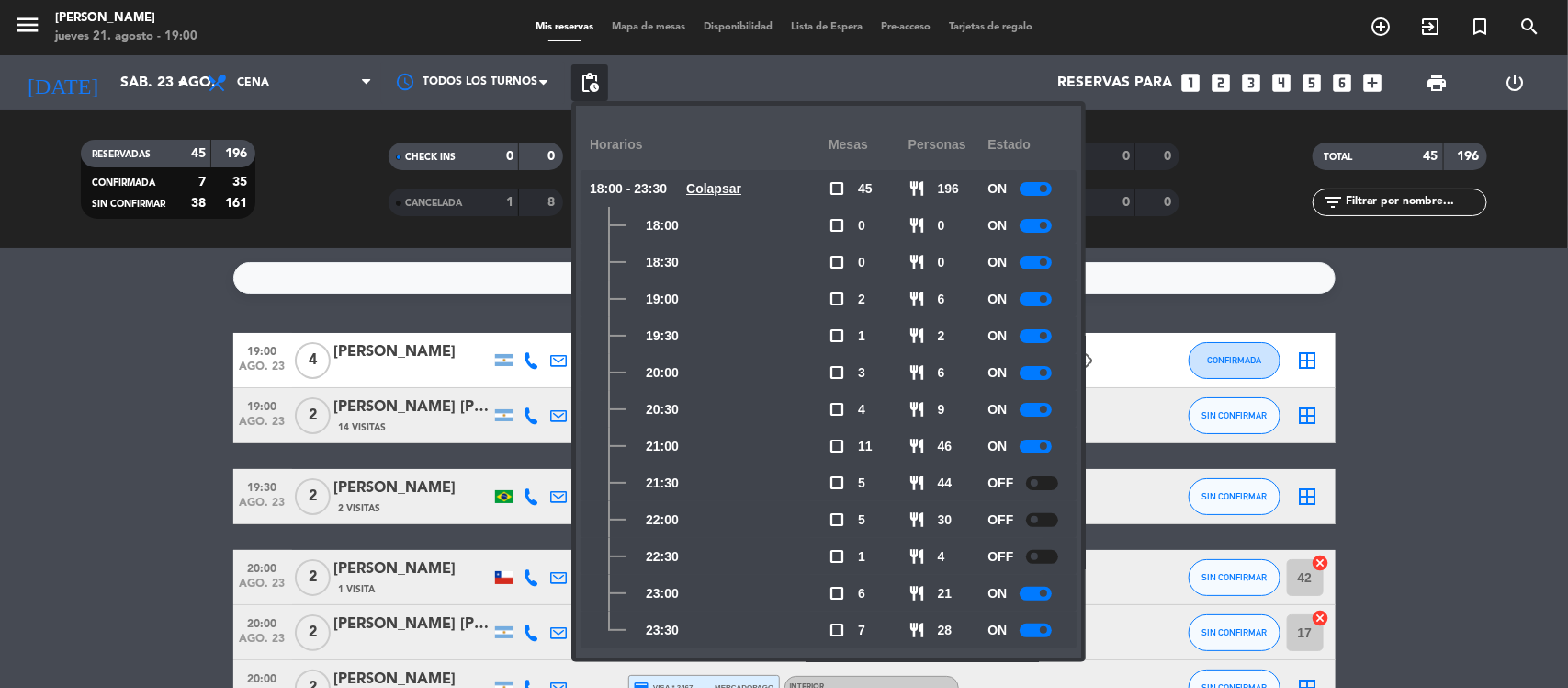
click at [1032, 591] on div at bounding box center [1036, 593] width 32 height 14
